Goal: Transaction & Acquisition: Book appointment/travel/reservation

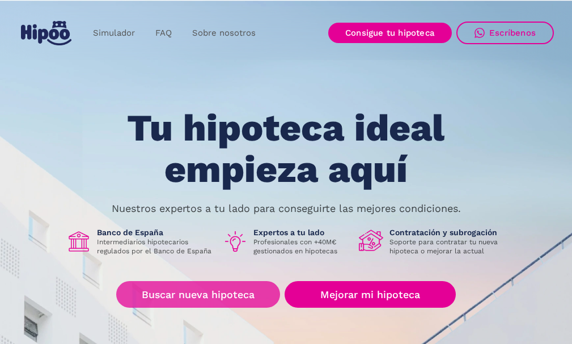
click at [187, 295] on link "Buscar nueva hipoteca" at bounding box center [198, 294] width 164 height 27
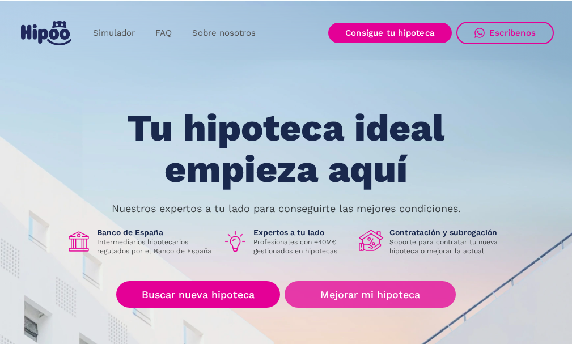
click at [361, 287] on link "Mejorar mi hipoteca" at bounding box center [370, 294] width 171 height 27
